Goal: Task Accomplishment & Management: Use online tool/utility

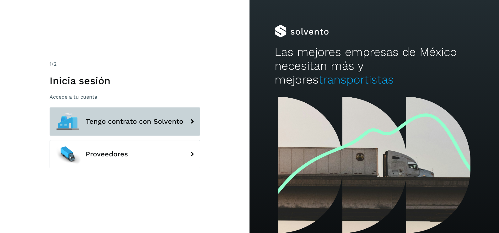
click at [100, 116] on button "Tengo contrato con Solvento" at bounding box center [125, 121] width 151 height 28
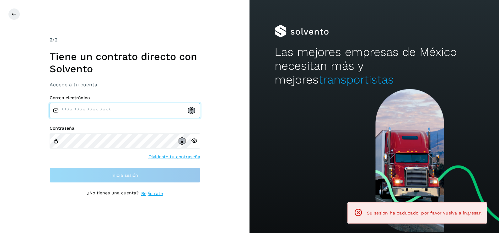
type input "**********"
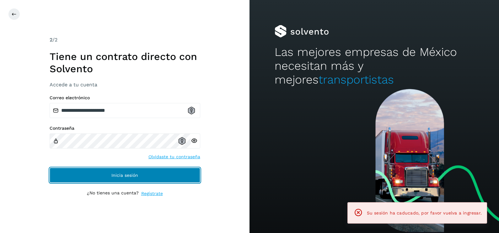
click at [115, 178] on button "Inicia sesión" at bounding box center [125, 175] width 151 height 15
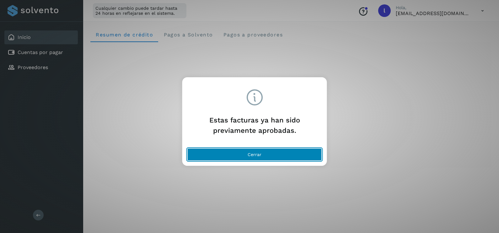
click at [280, 156] on button "Cerrar" at bounding box center [254, 154] width 135 height 13
